Goal: Browse casually

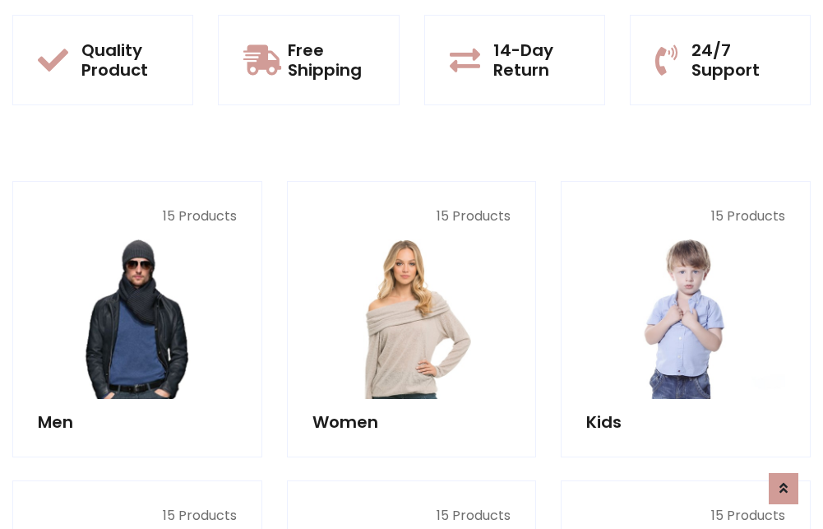
scroll to position [1424, 0]
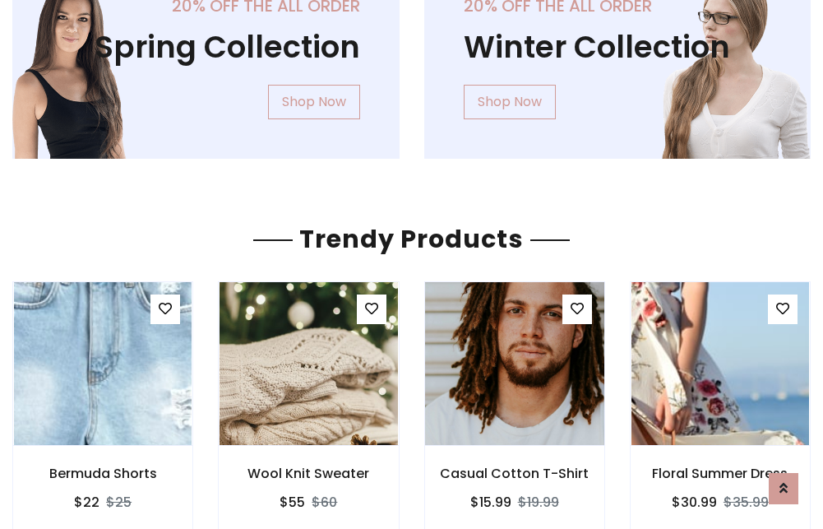
click at [514, 363] on img at bounding box center [515, 363] width 214 height 395
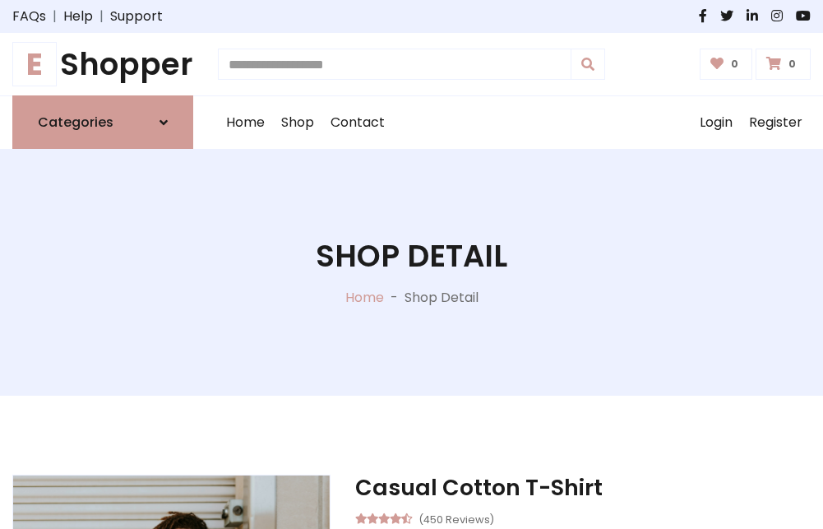
click at [103, 64] on h1 "E Shopper" at bounding box center [102, 64] width 181 height 36
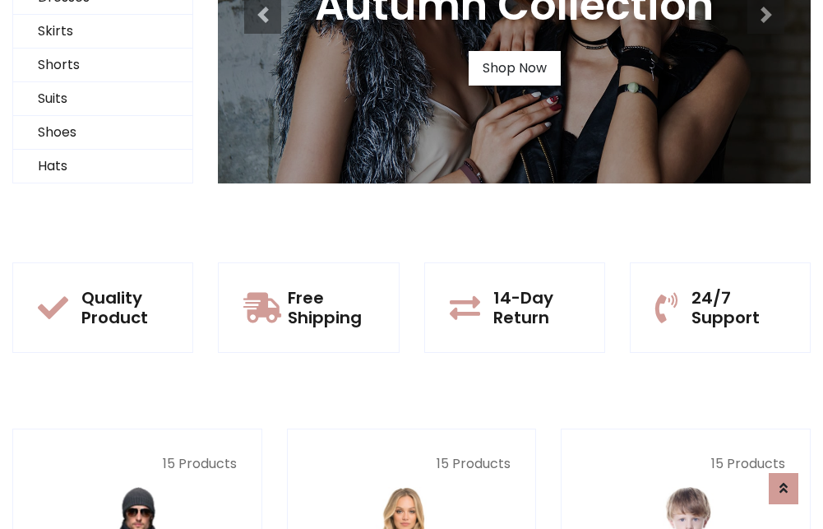
scroll to position [159, 0]
